Goal: Find specific page/section: Find specific page/section

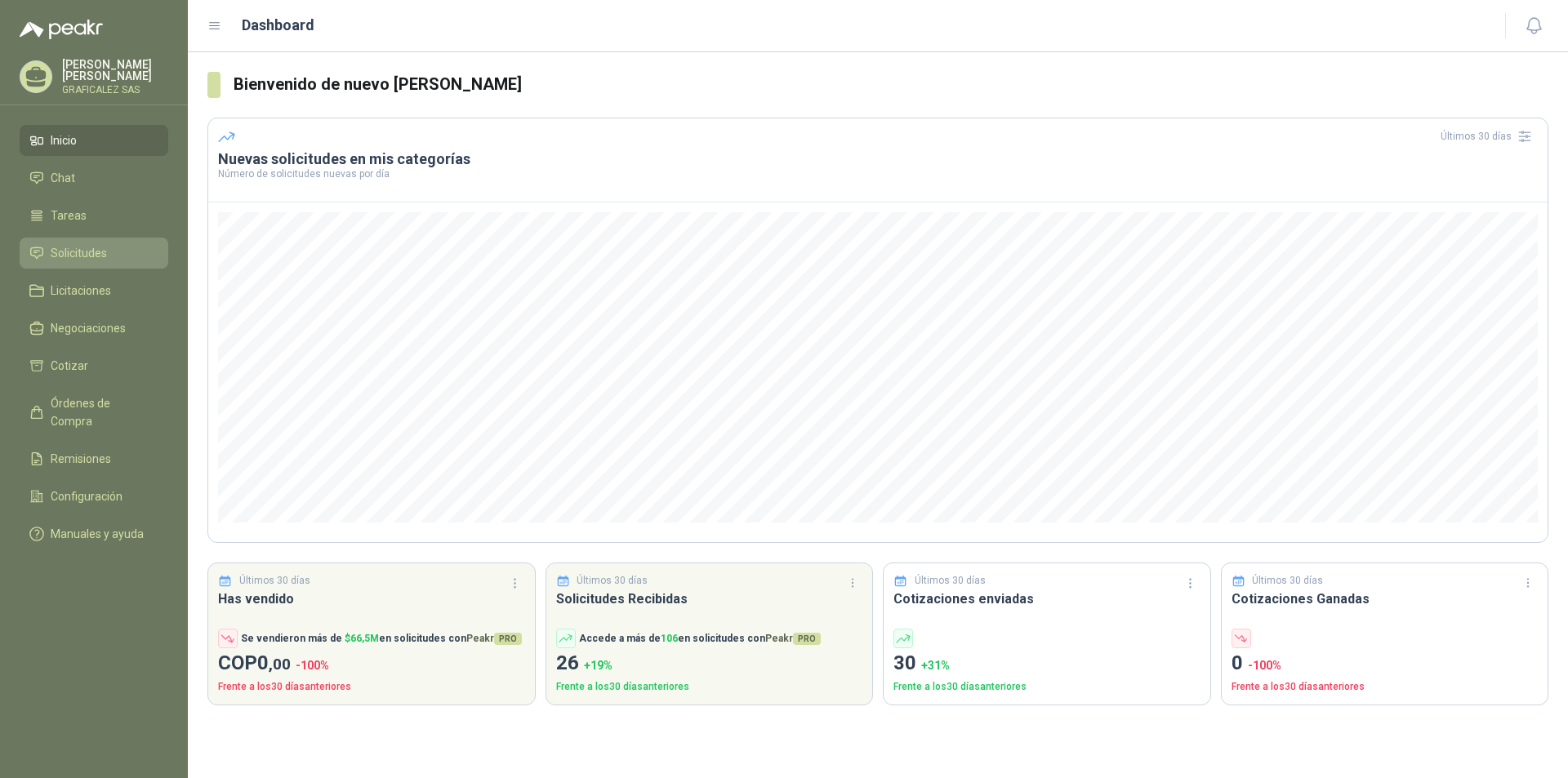
click at [106, 262] on span "Solicitudes" at bounding box center [79, 253] width 56 height 18
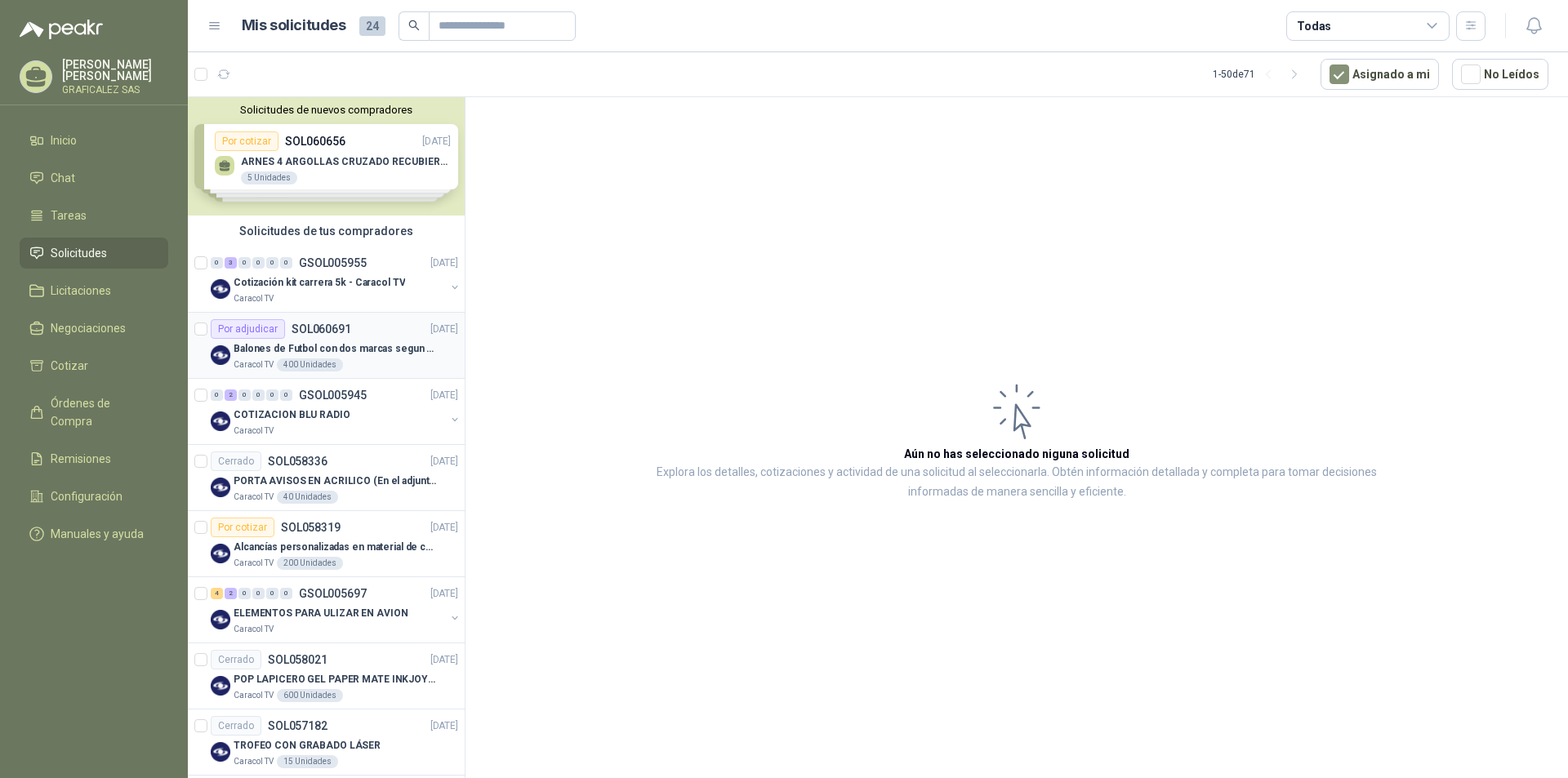
click at [388, 369] on div "Caracol TV 400 Unidades" at bounding box center [345, 365] width 225 height 13
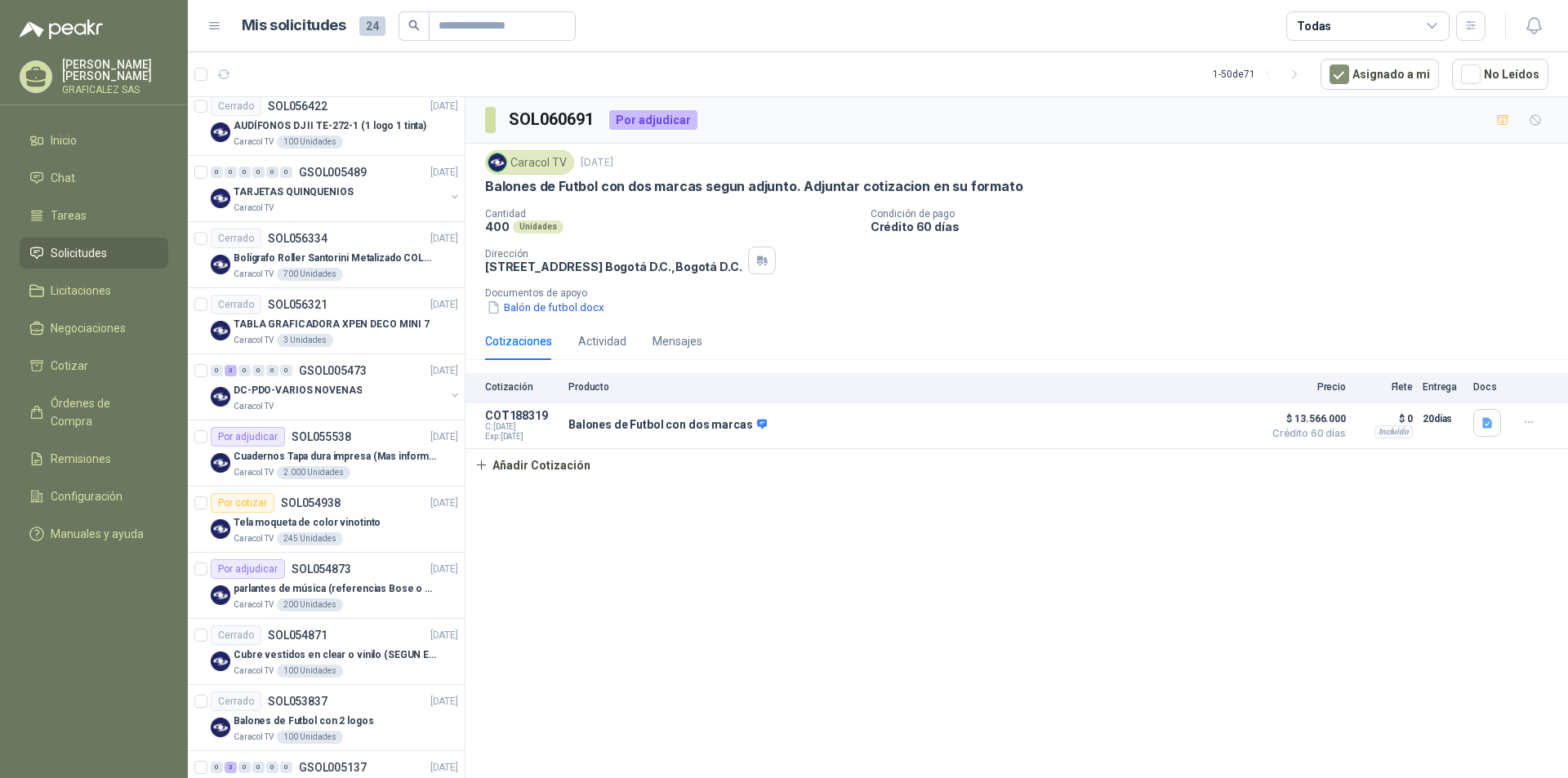
scroll to position [817, 0]
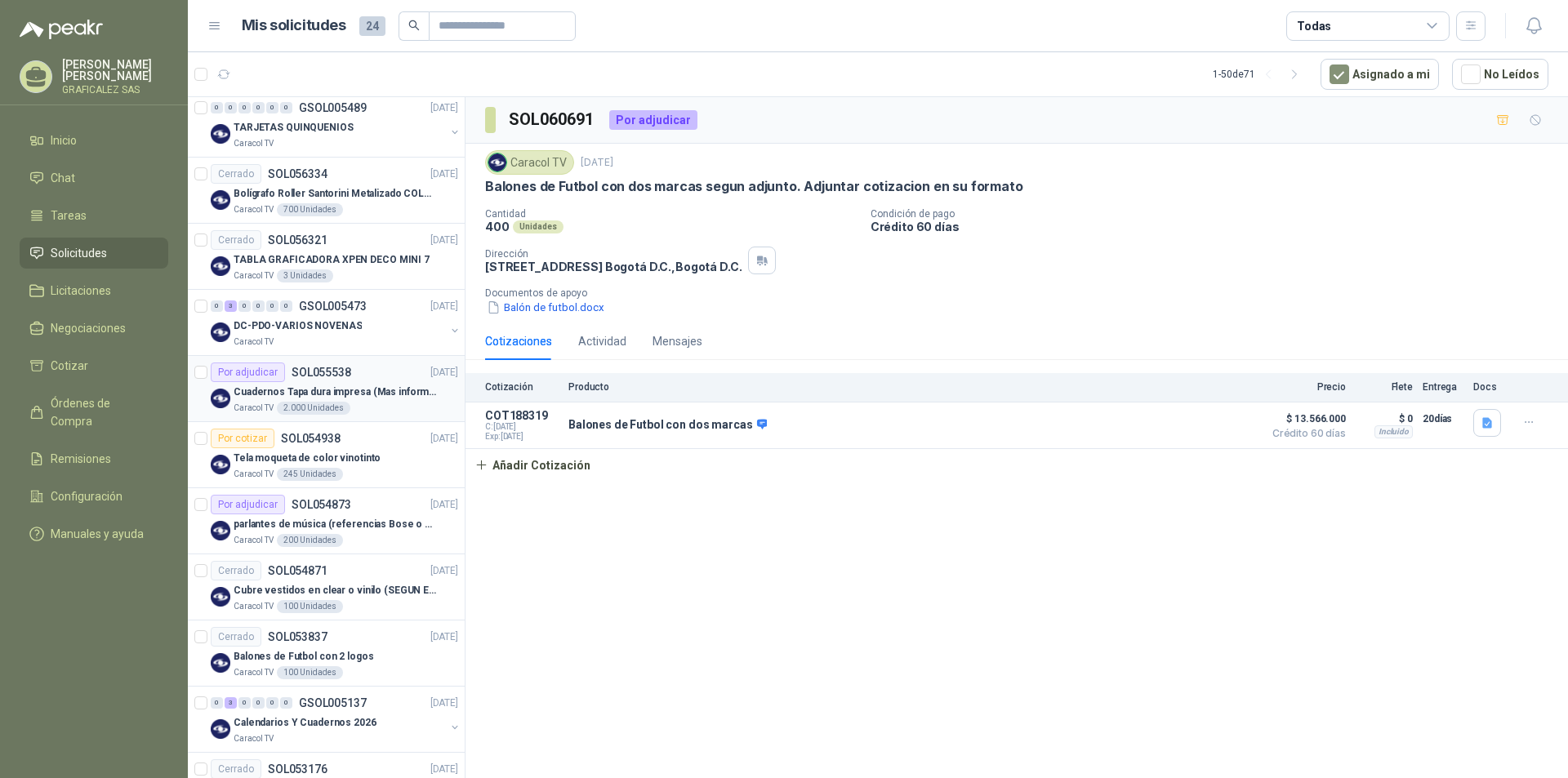
click at [377, 409] on div "Caracol TV 2.000 Unidades" at bounding box center [345, 408] width 225 height 13
